Goal: Transaction & Acquisition: Purchase product/service

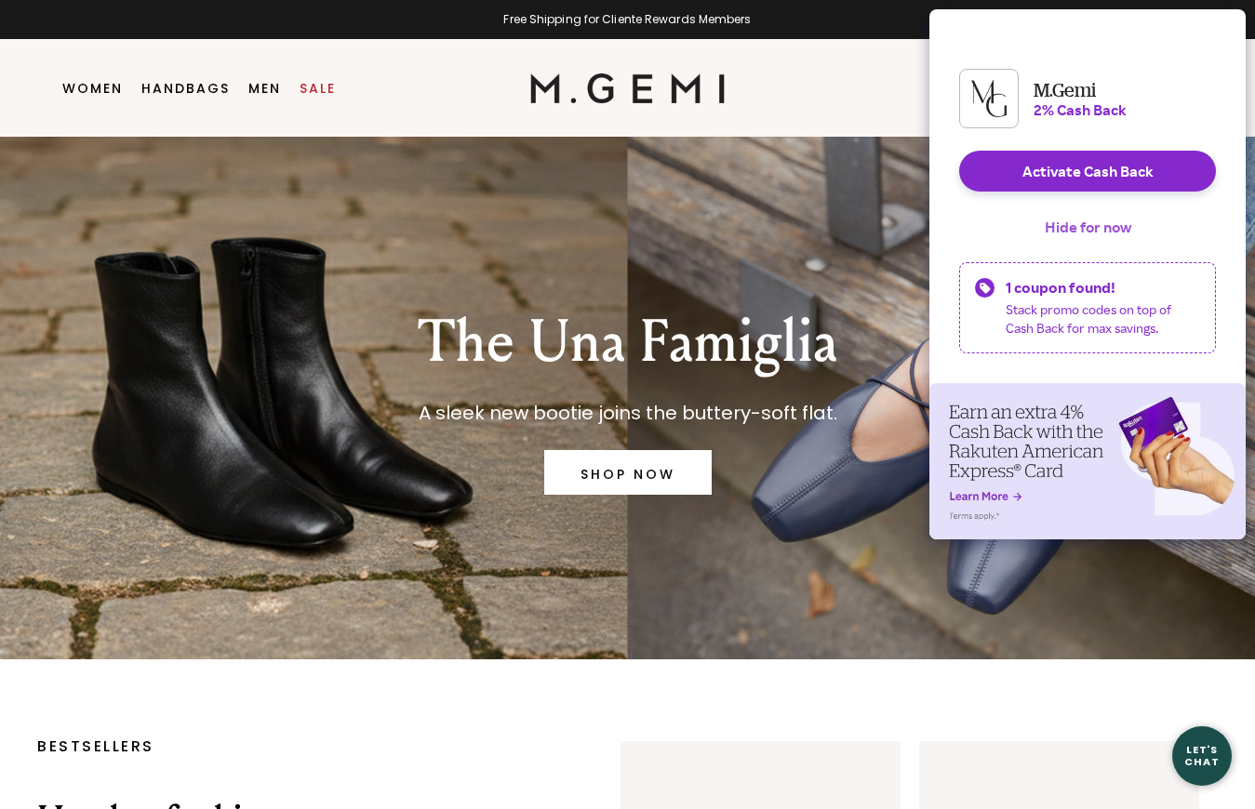
click at [1080, 243] on button "Hide for now" at bounding box center [1088, 227] width 116 height 41
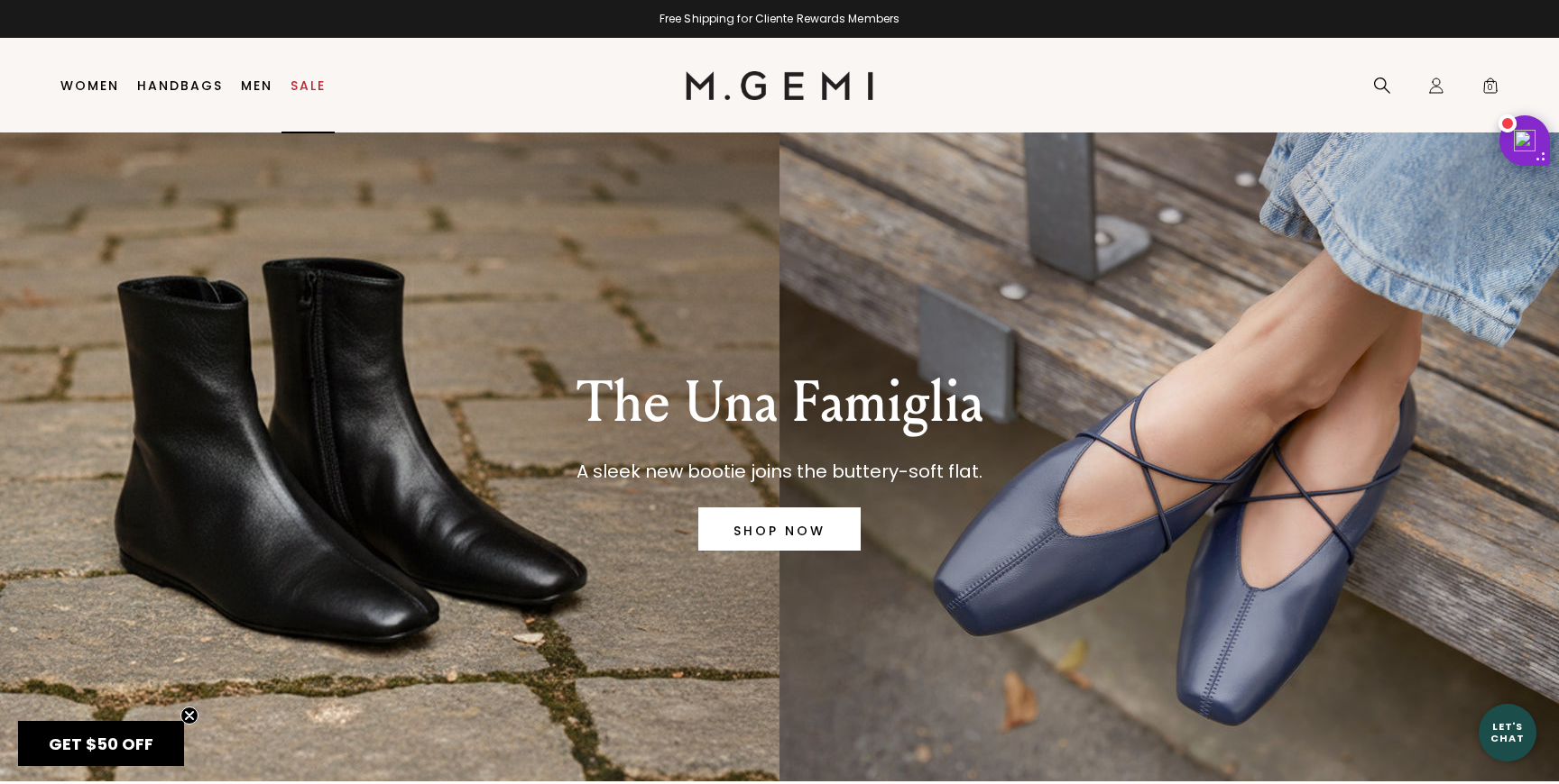
click at [308, 84] on link "Sale" at bounding box center [308, 85] width 35 height 15
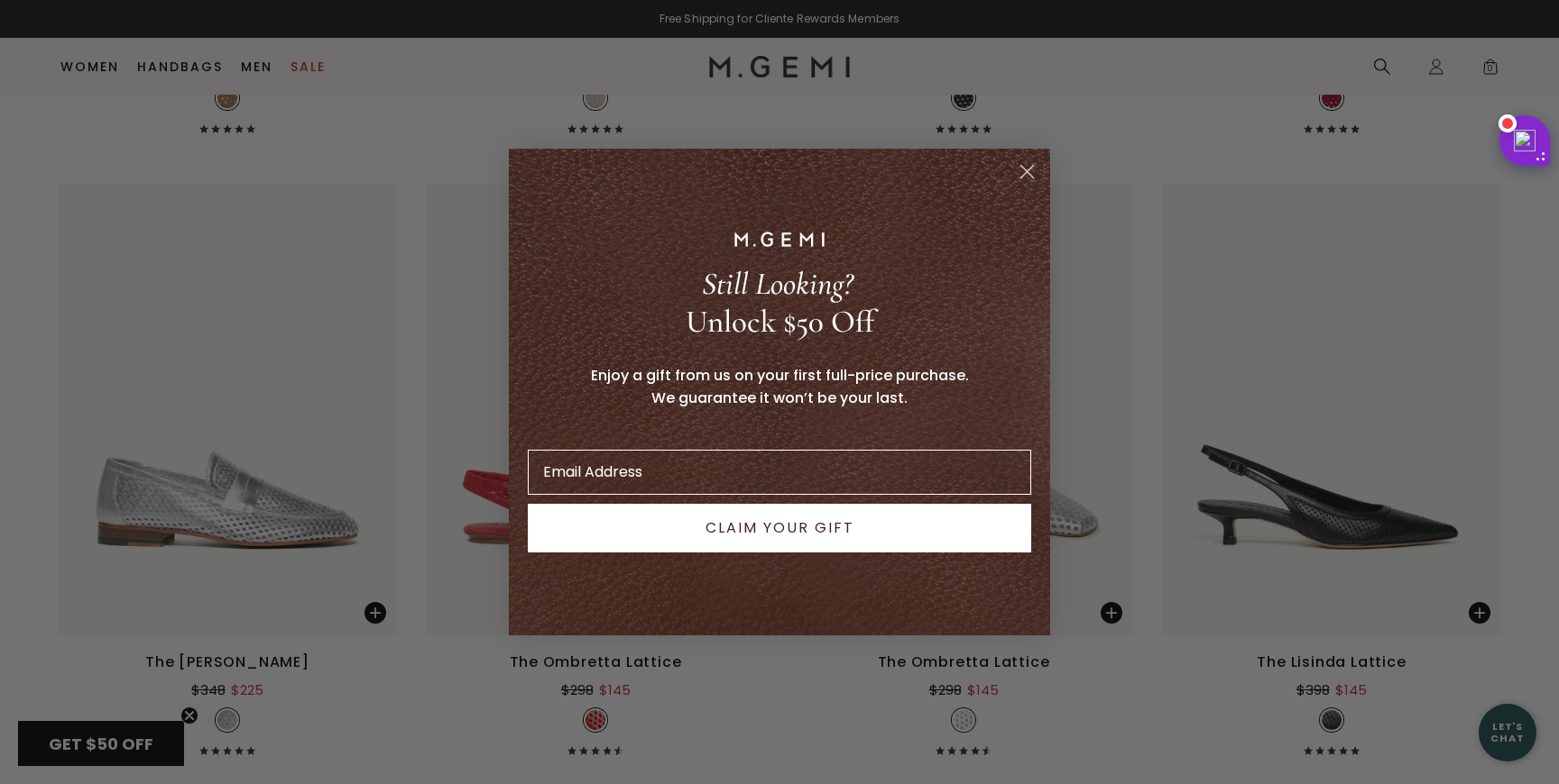
scroll to position [4932, 0]
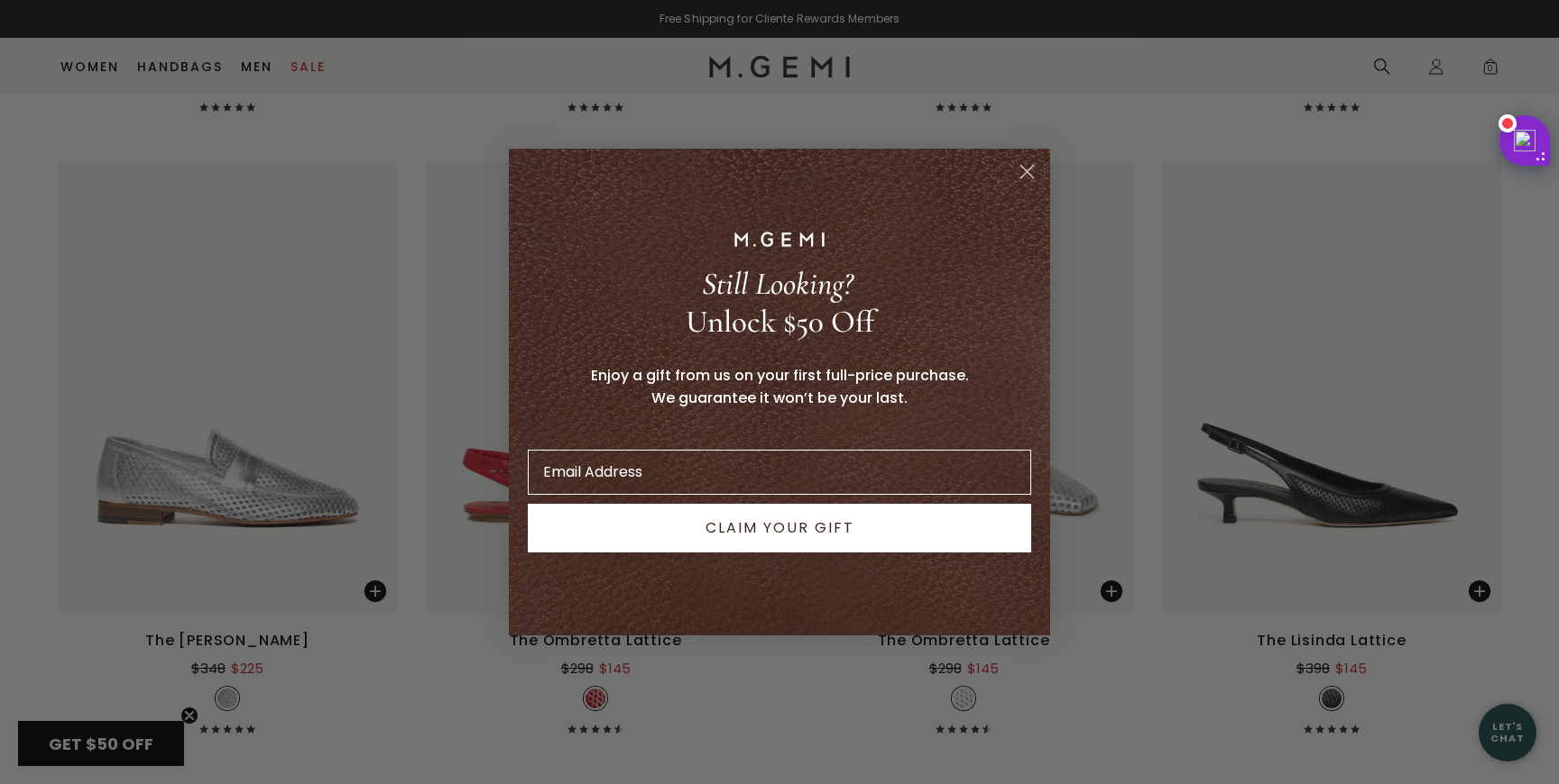
click at [1027, 179] on circle "Close dialog" at bounding box center [1027, 172] width 30 height 30
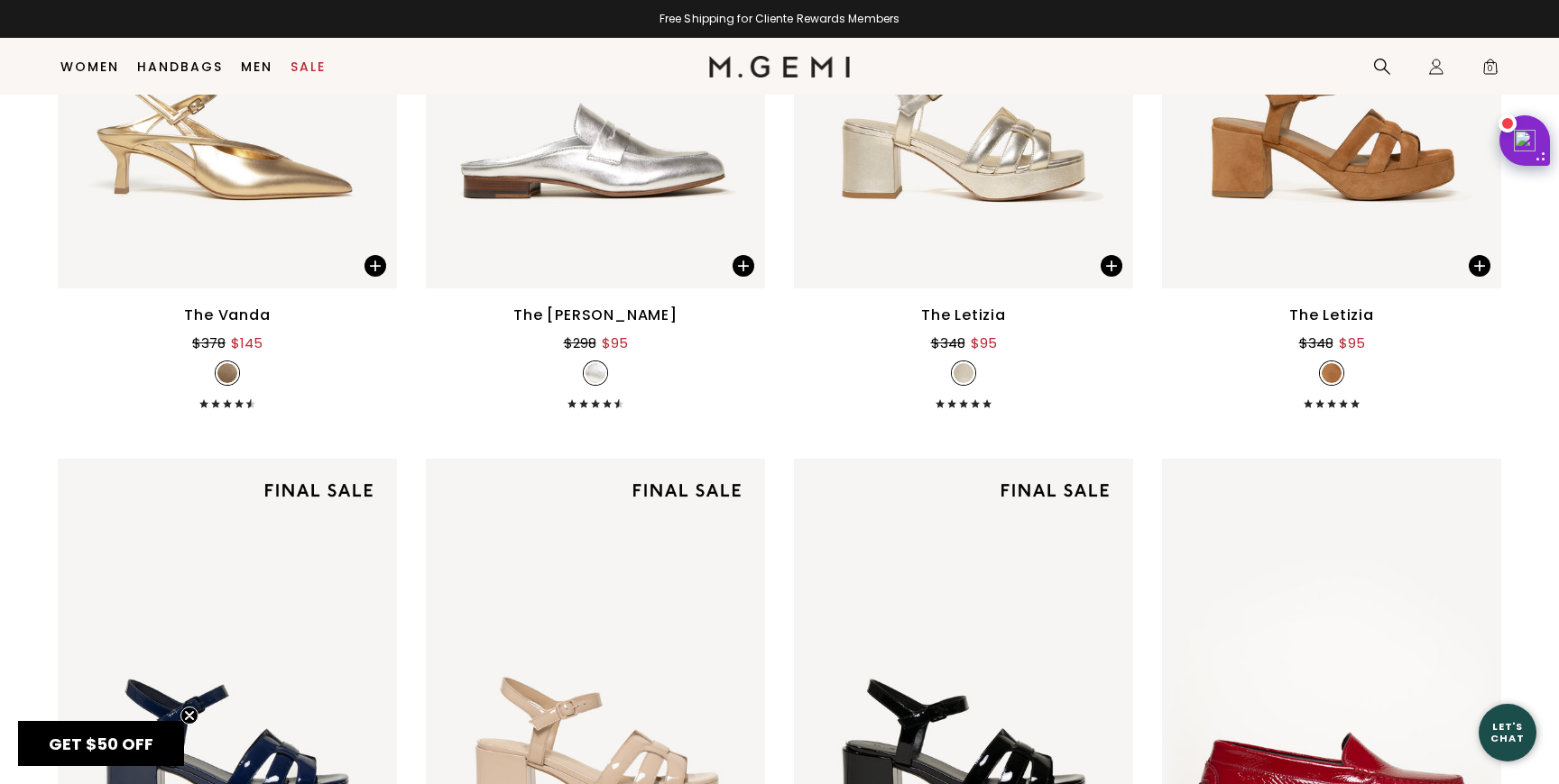
scroll to position [7418, 0]
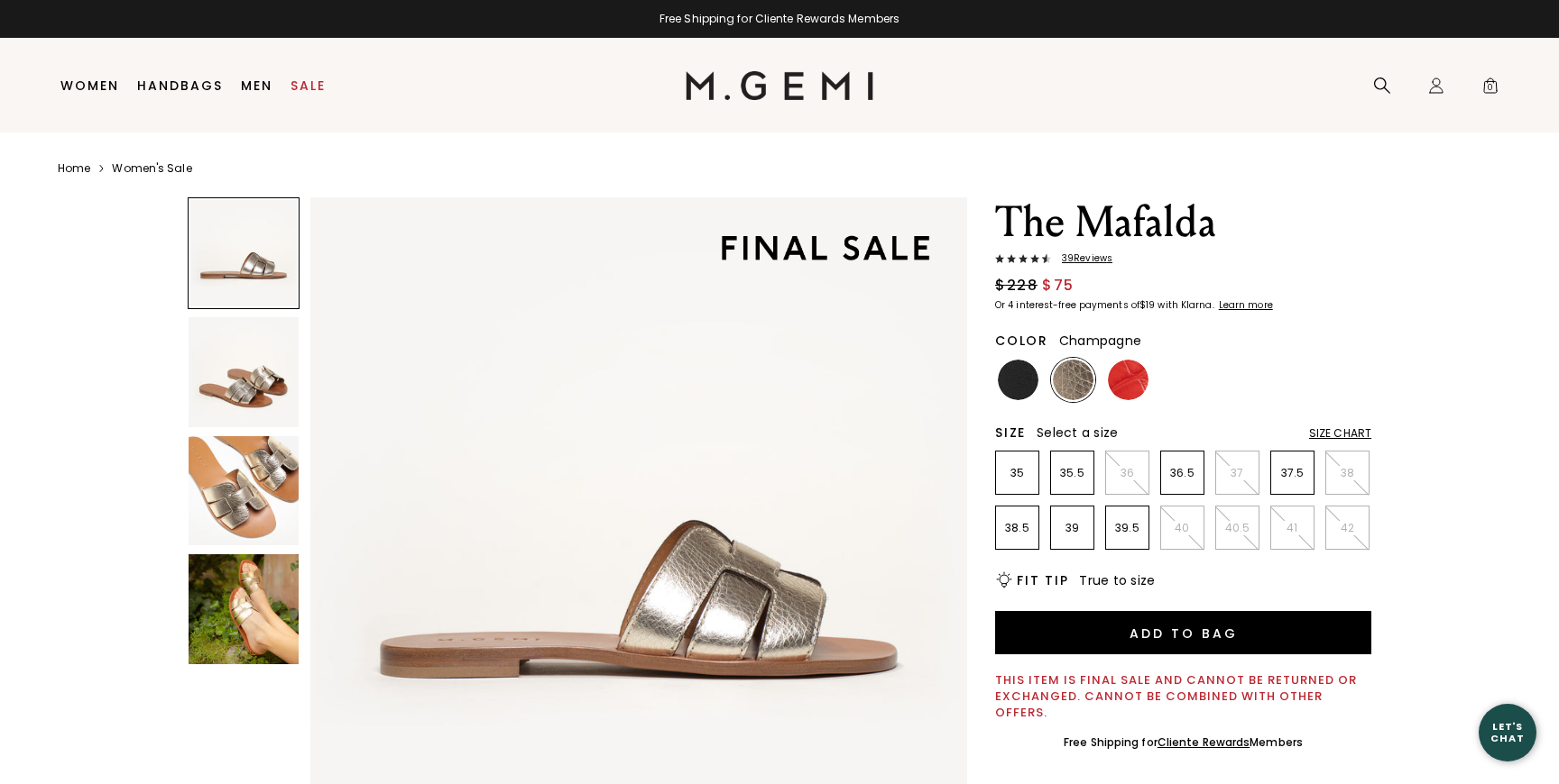
click at [290, 487] on img at bounding box center [243, 491] width 111 height 110
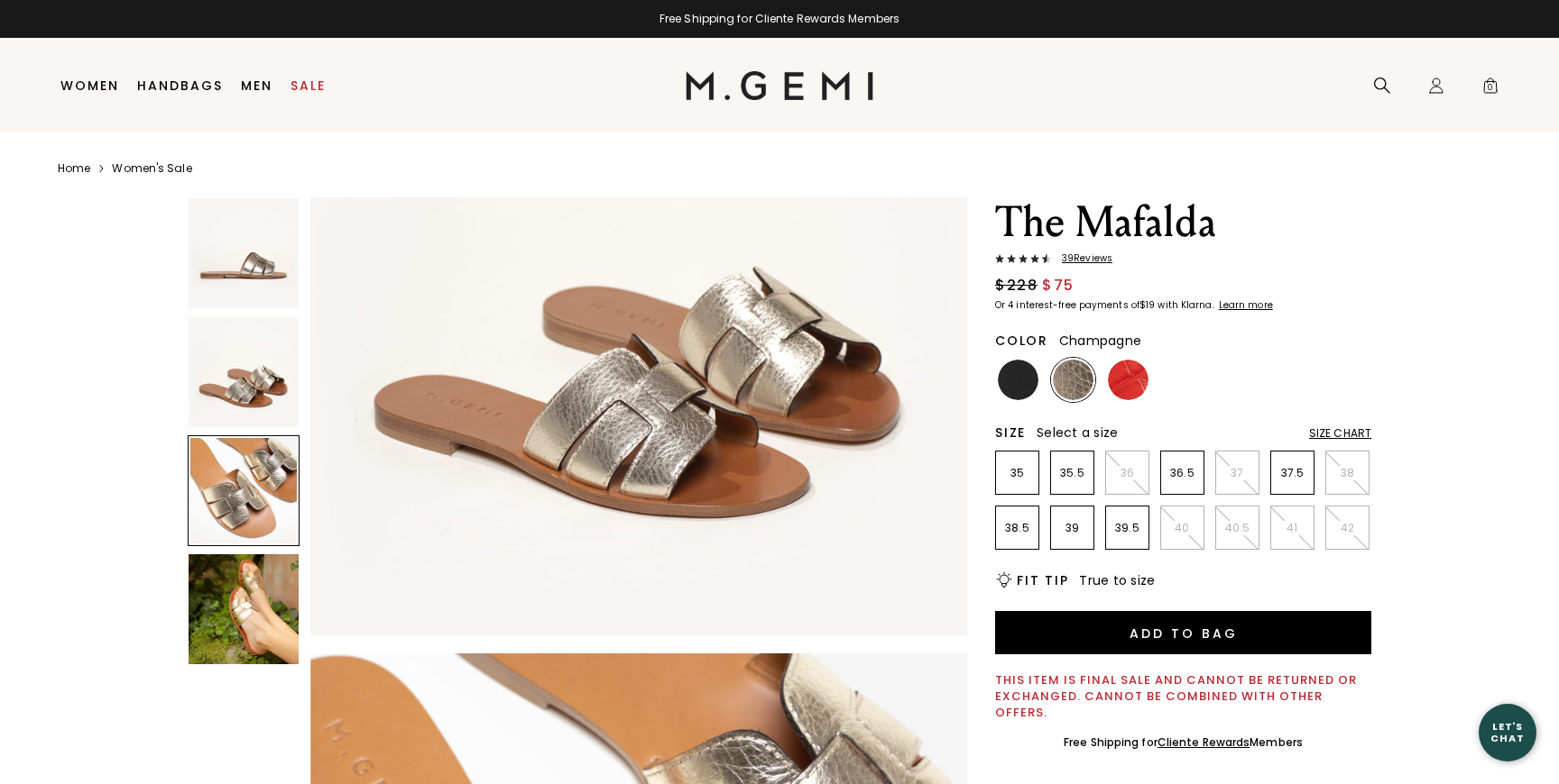
scroll to position [1073, 0]
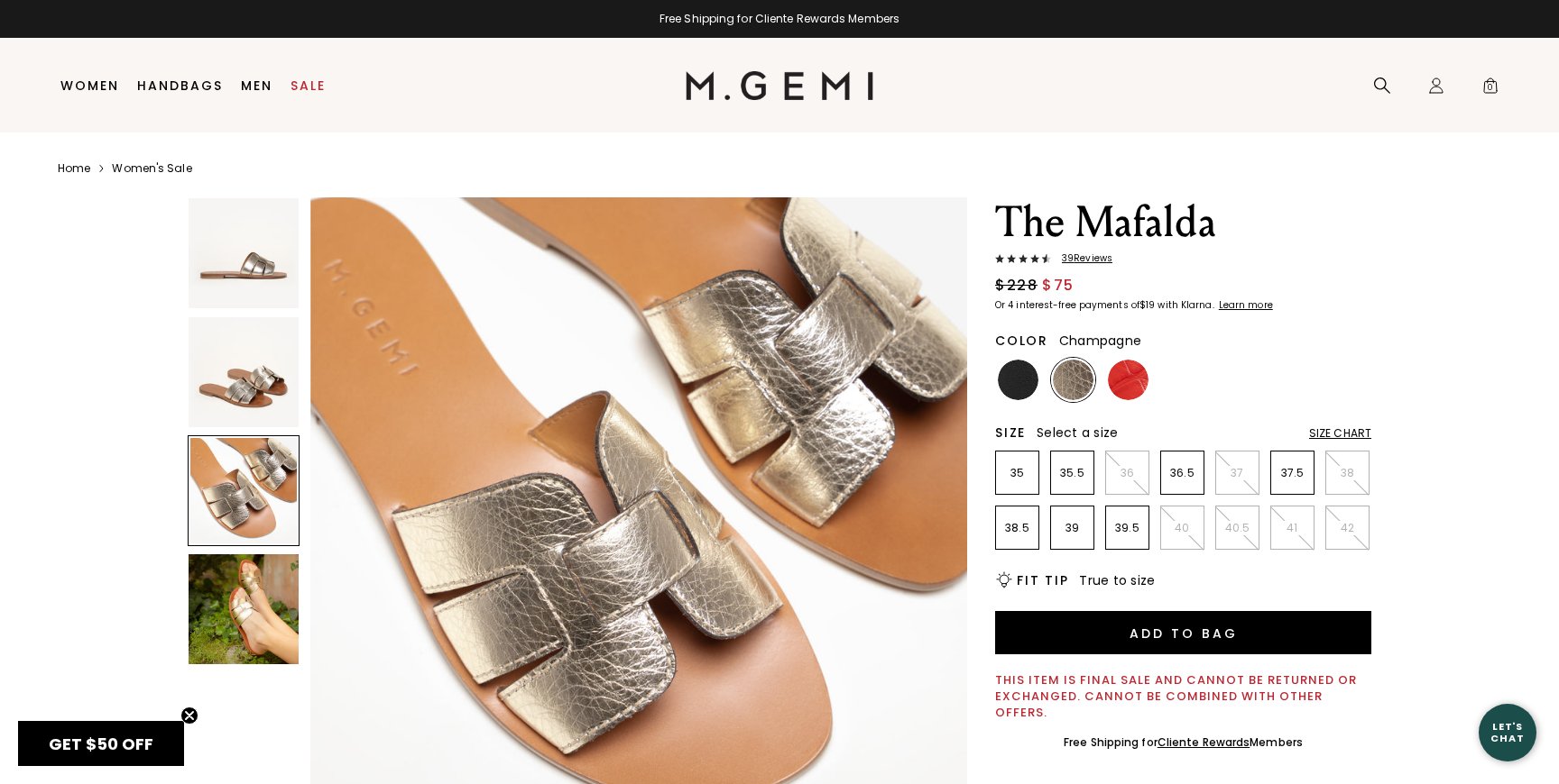
click at [244, 600] on img at bounding box center [243, 610] width 111 height 110
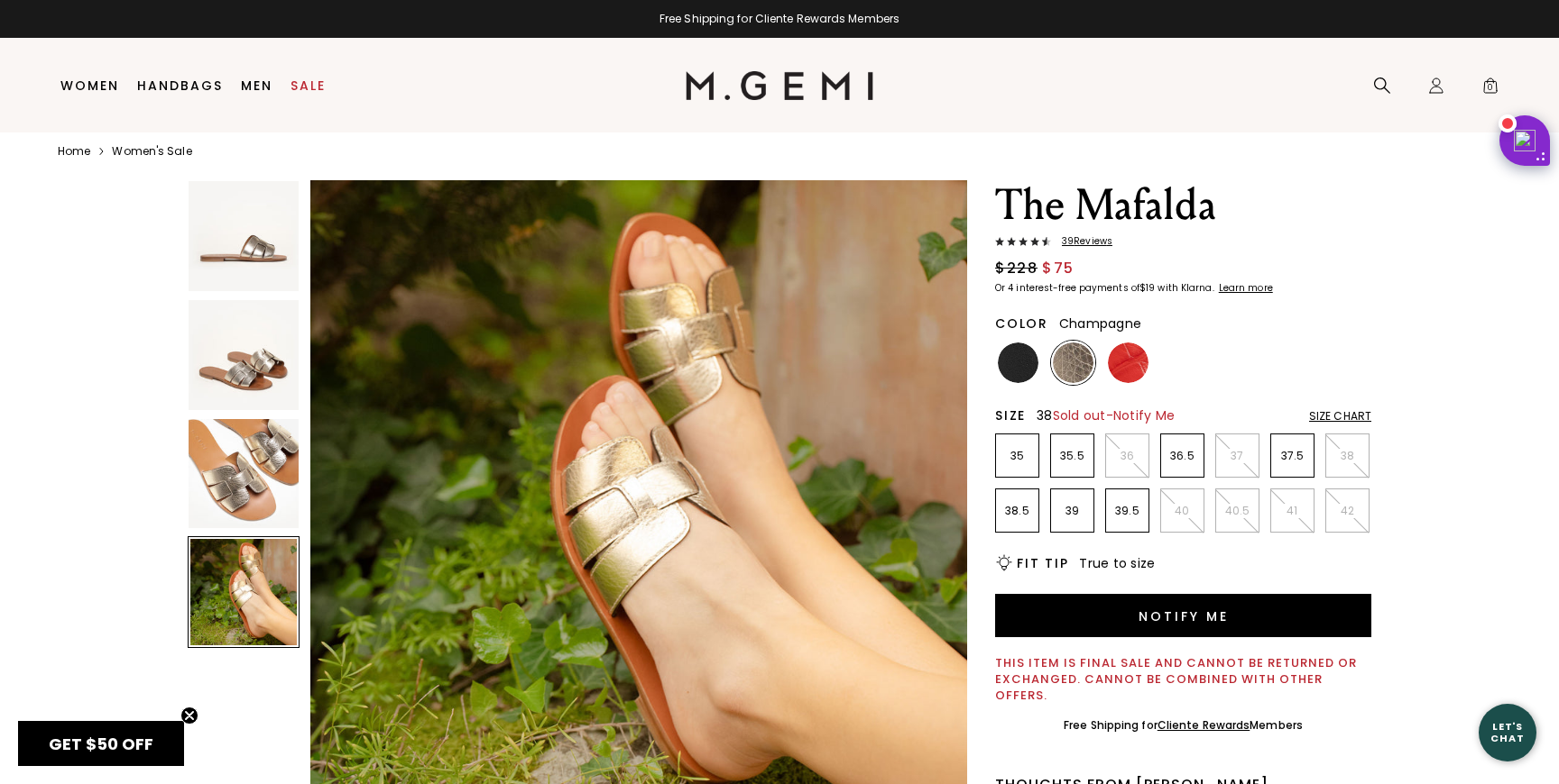
scroll to position [15, 0]
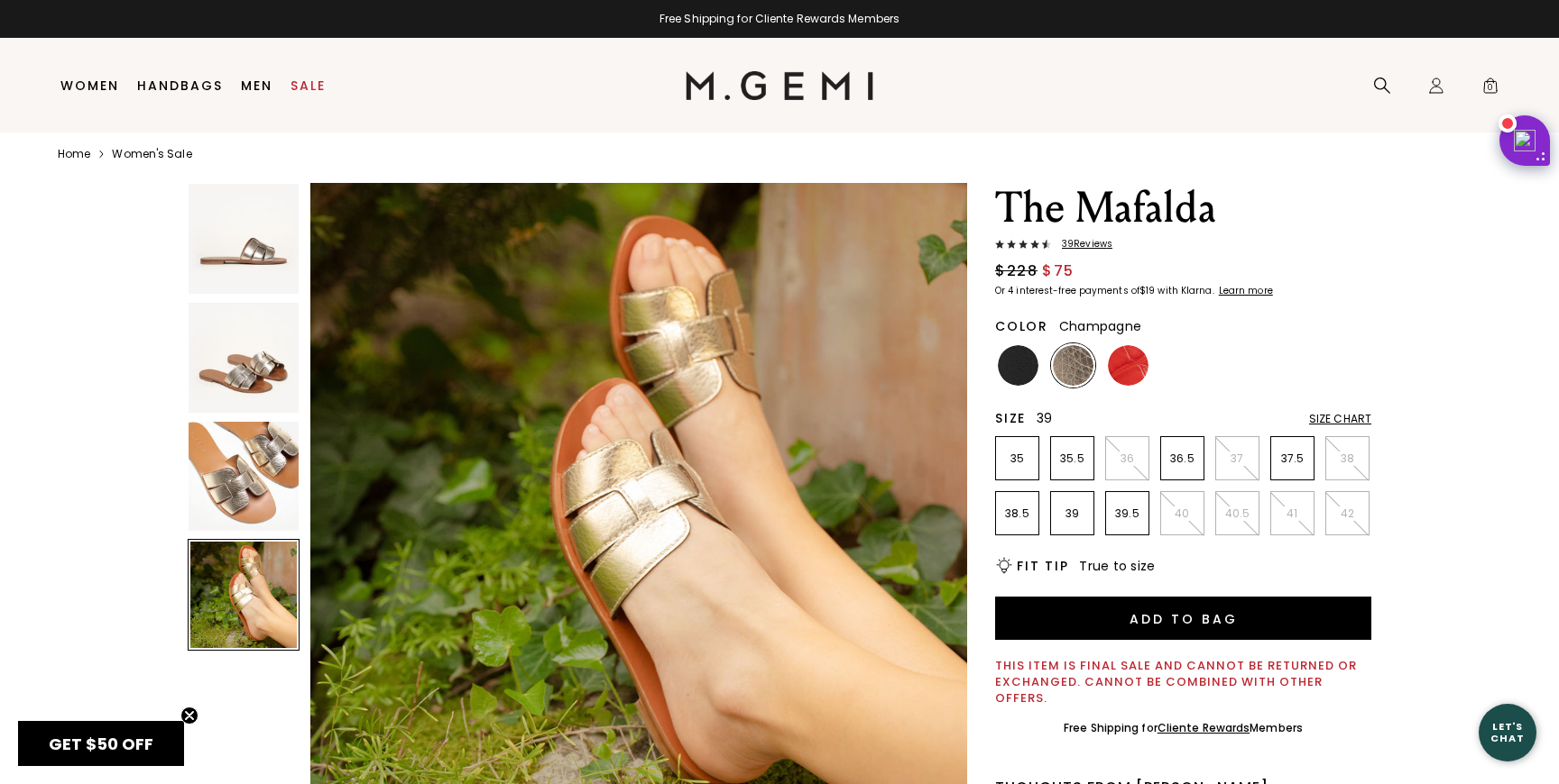
click at [1066, 515] on p "39" at bounding box center [1072, 514] width 43 height 15
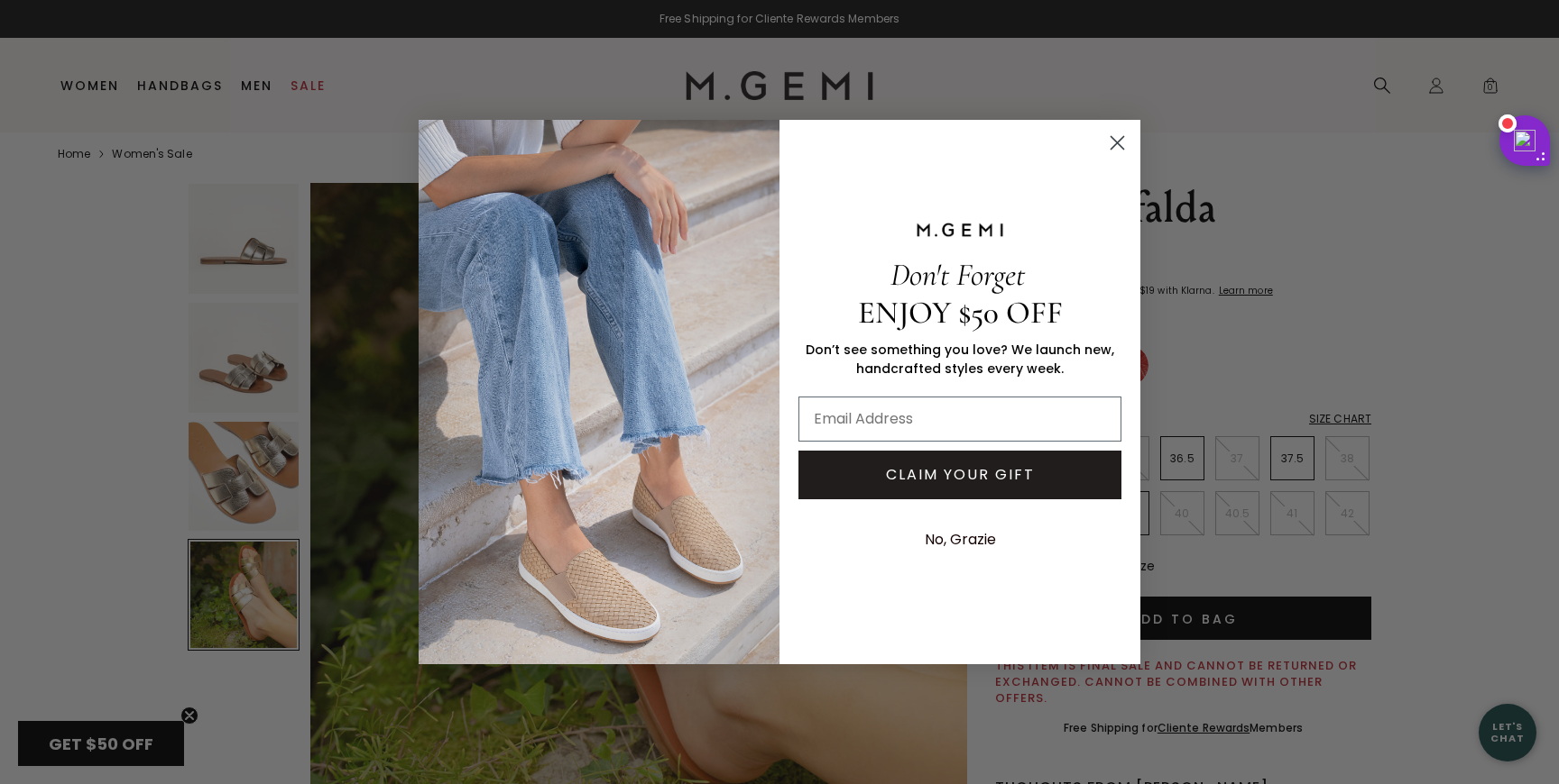
click at [1106, 139] on icon "Close dialog" at bounding box center [1117, 142] width 32 height 32
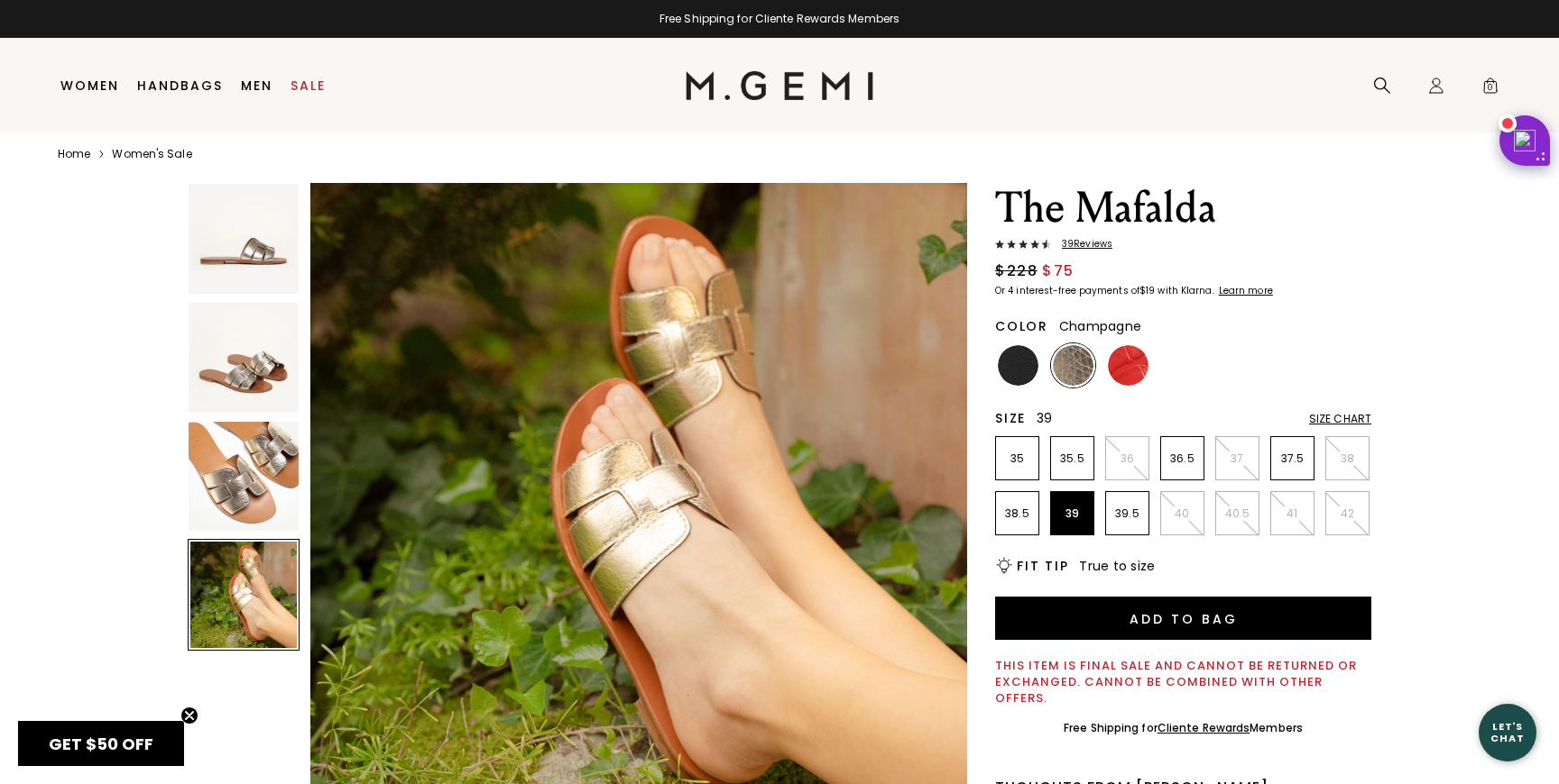
click at [1109, 139] on div "Close dialog Don't Forget ENJOY $50 OFF Don’t see something you love? We launch…" at bounding box center [780, 392] width 758 height 580
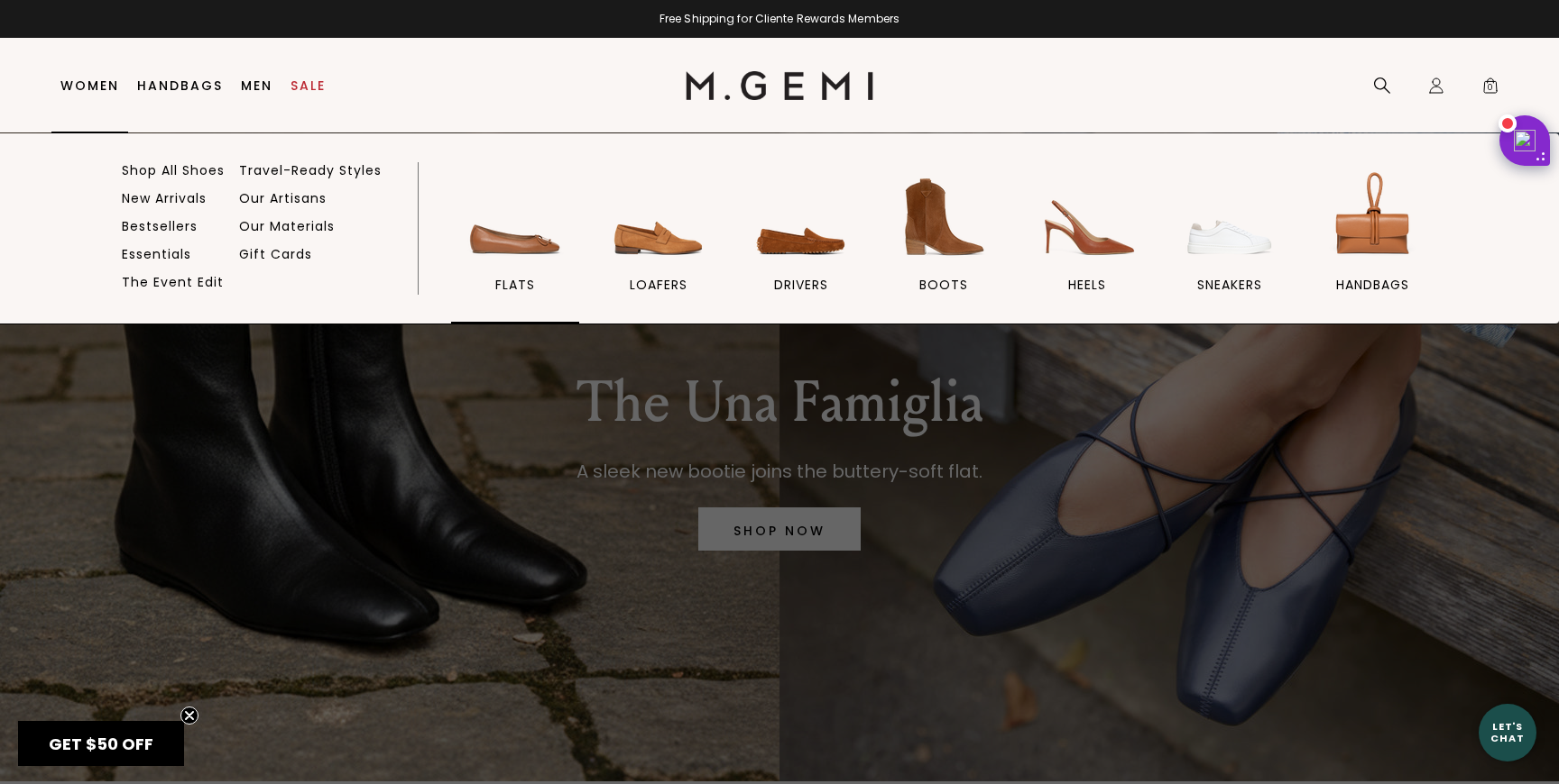
click at [513, 266] on img at bounding box center [515, 217] width 101 height 101
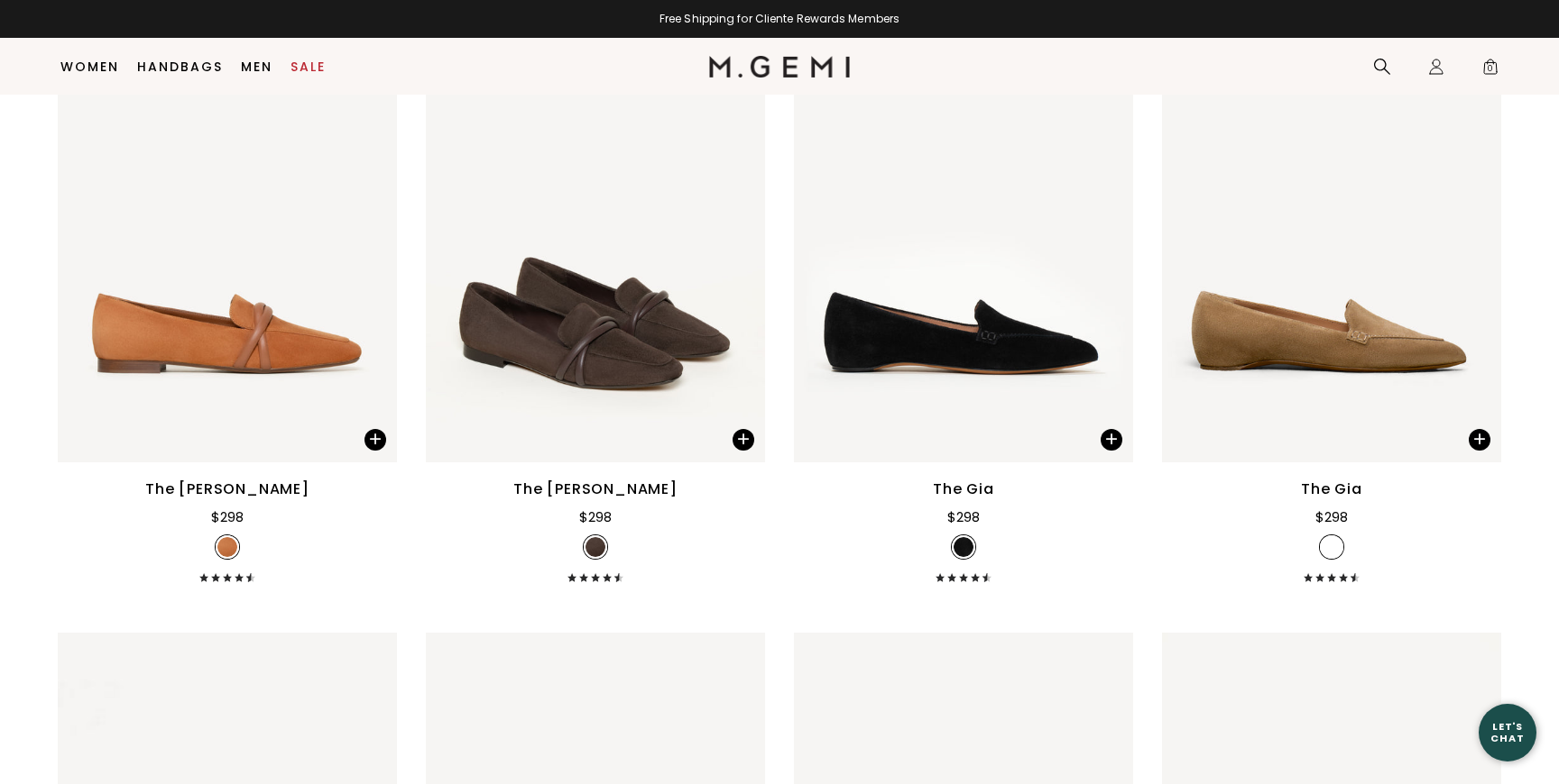
scroll to position [1086, 0]
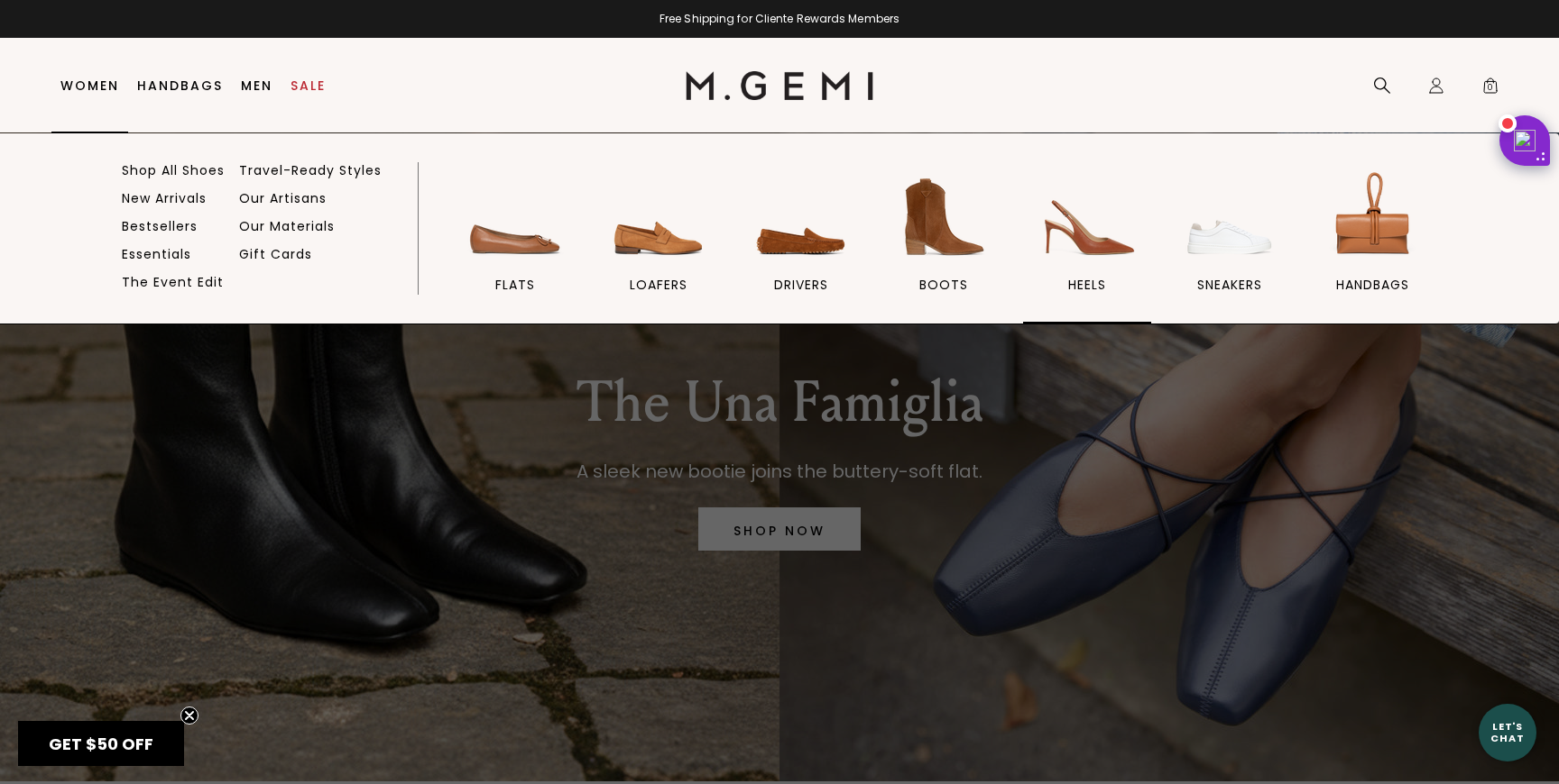
click at [1113, 234] on img at bounding box center [1087, 217] width 101 height 101
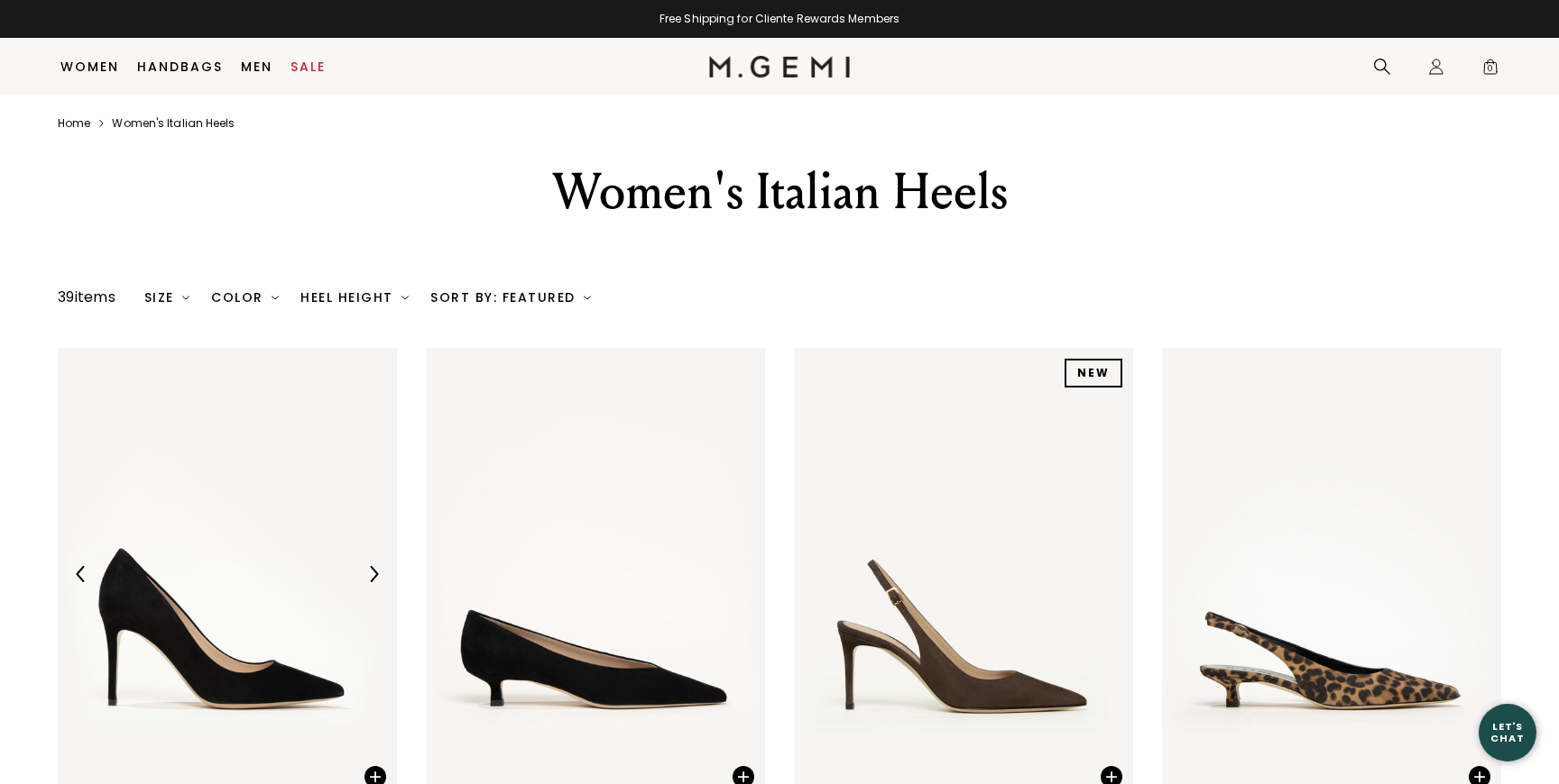
scroll to position [630, 0]
